Goal: Connect with others: Connect with others

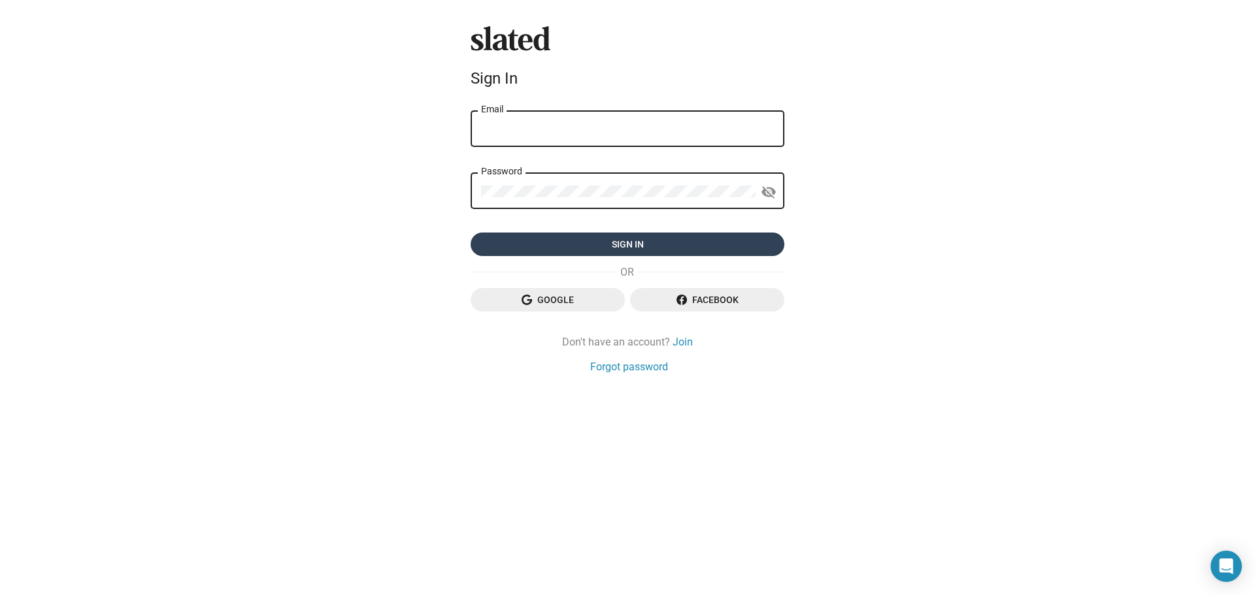
type input "[PERSON_NAME][EMAIL_ADDRESS][PERSON_NAME][DOMAIN_NAME]"
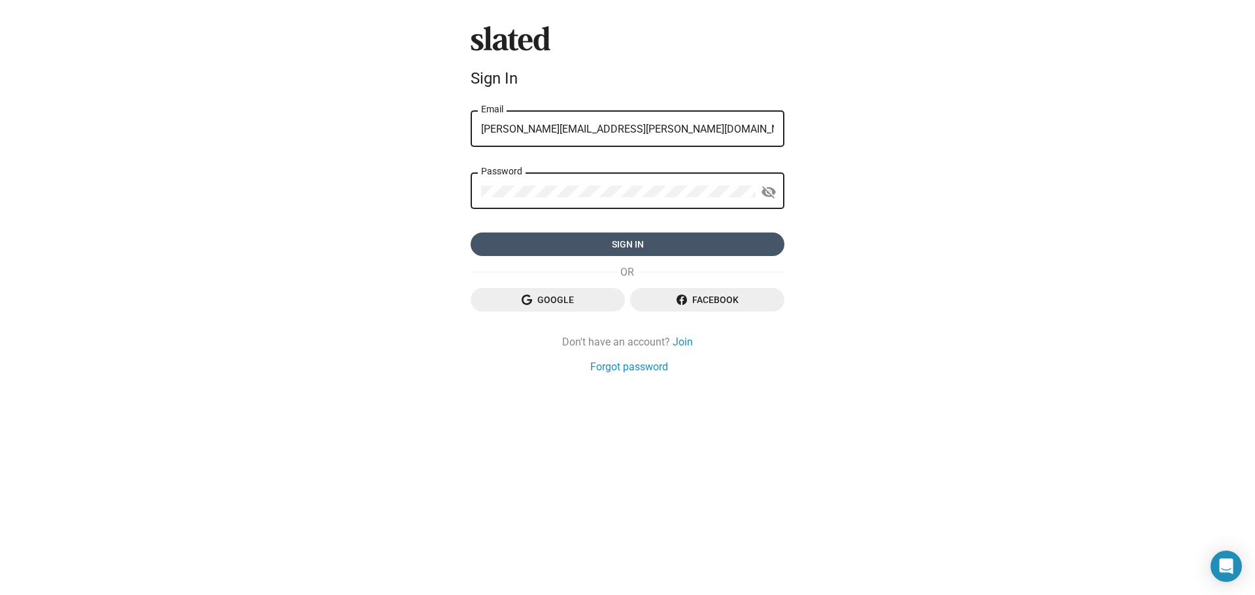
click at [671, 244] on span "Sign in" at bounding box center [627, 245] width 293 height 24
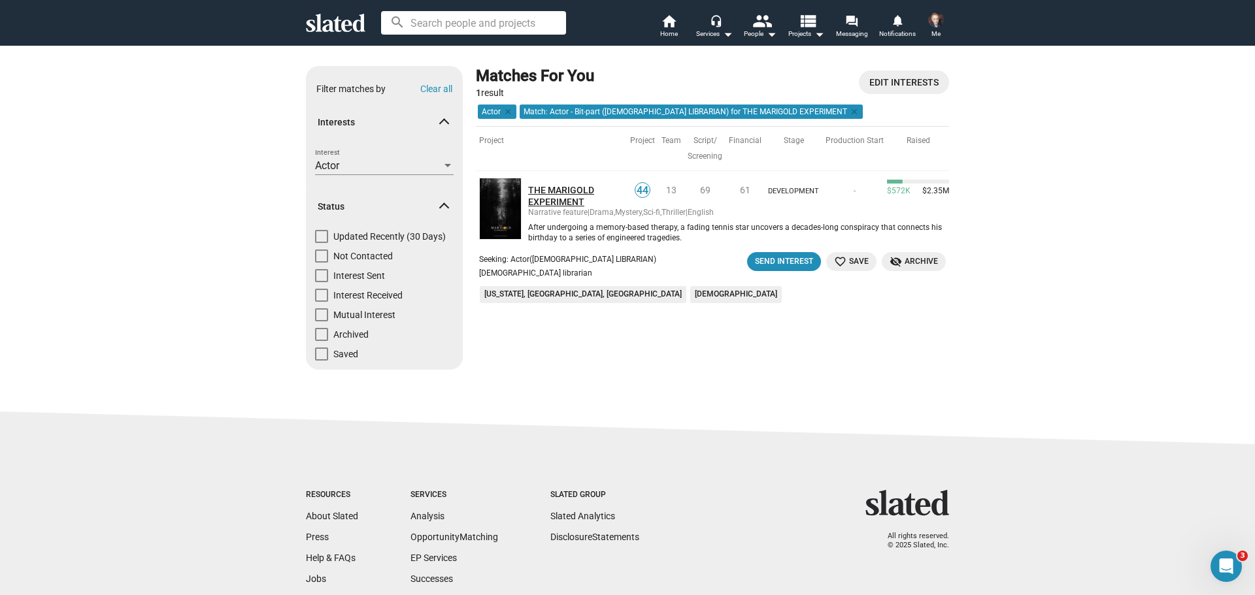
click at [569, 193] on link "THE MARIGOLD EXPERIMENT" at bounding box center [577, 196] width 99 height 24
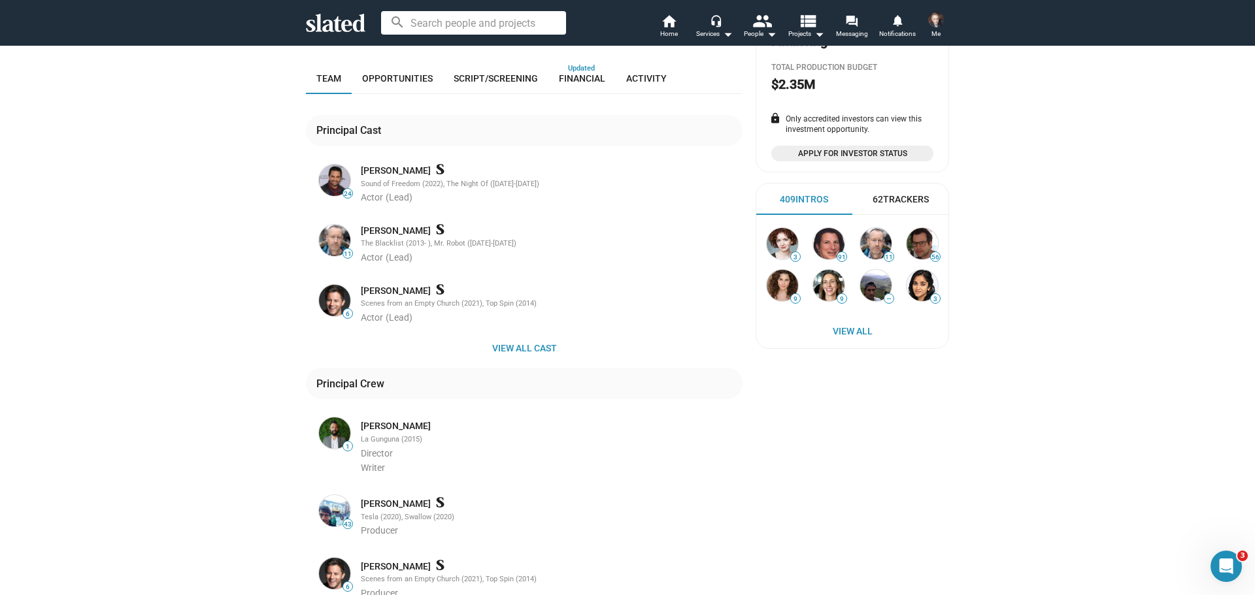
scroll to position [327, 0]
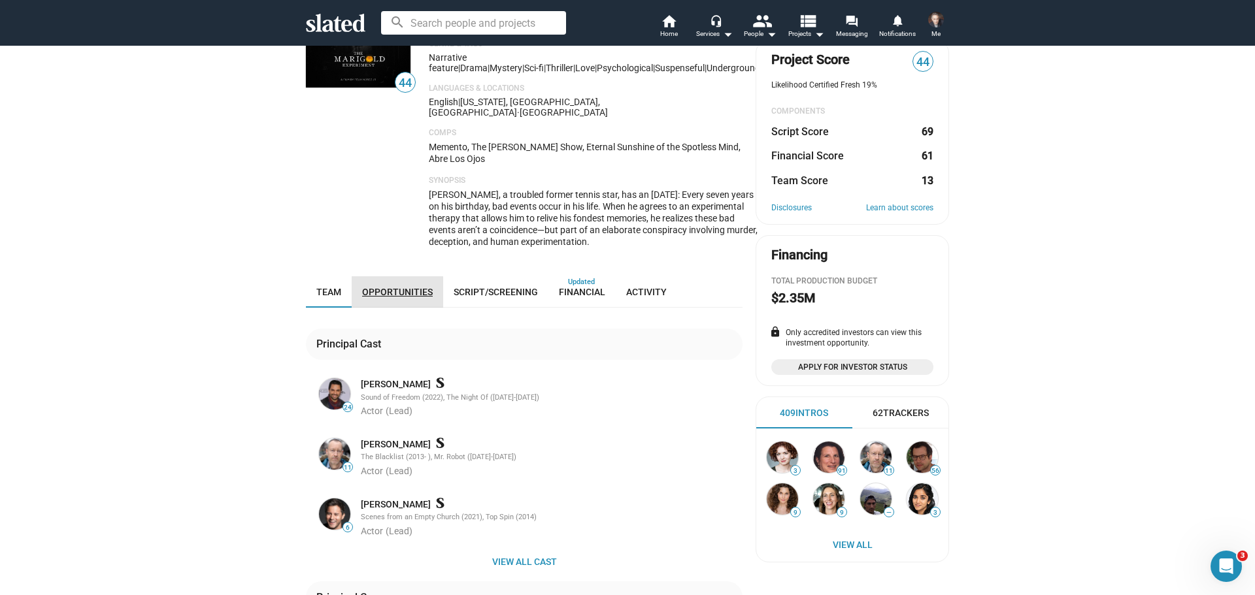
click at [415, 287] on span "Opportunities" at bounding box center [397, 292] width 71 height 10
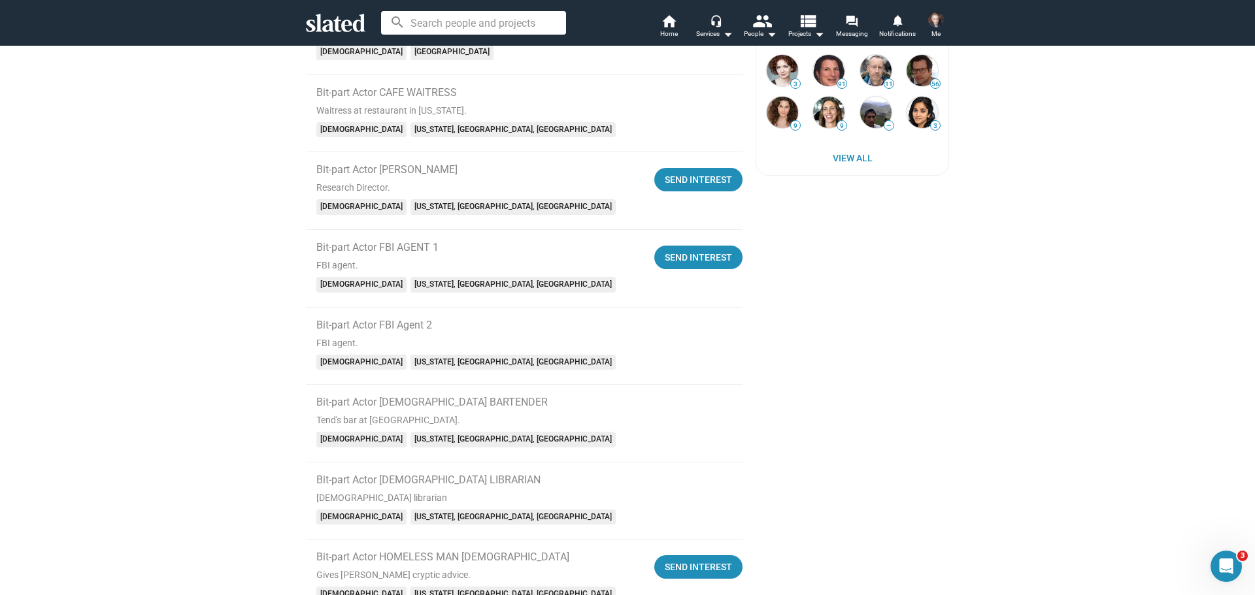
scroll to position [484, 0]
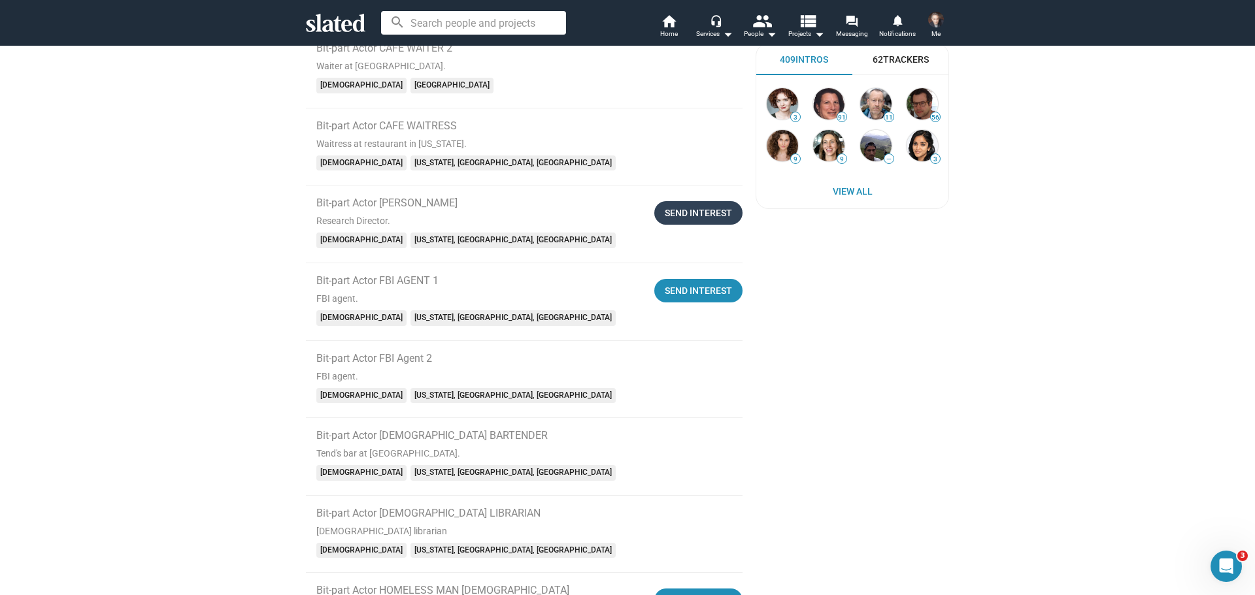
click at [683, 204] on div "Send Interest" at bounding box center [698, 213] width 67 height 24
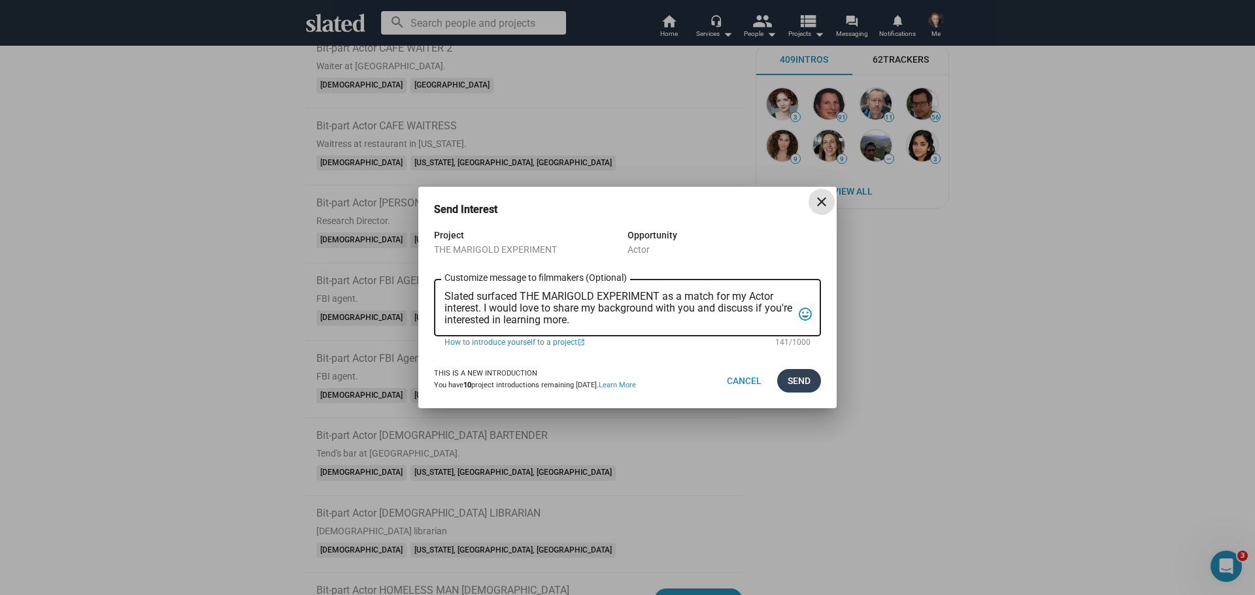
click at [799, 384] on span "Send" at bounding box center [798, 381] width 23 height 24
